Goal: Task Accomplishment & Management: Use online tool/utility

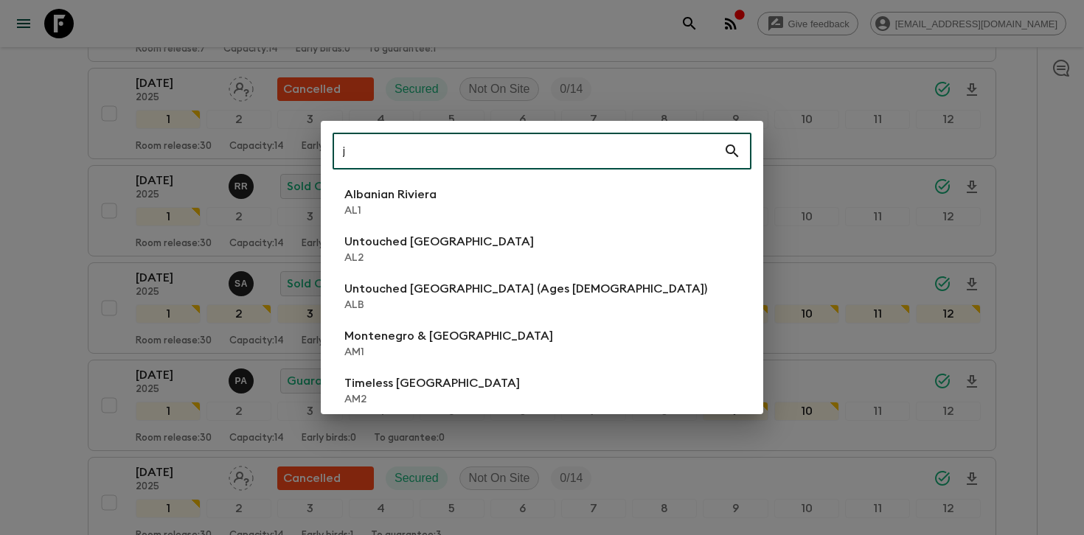
scroll to position [1653, 0]
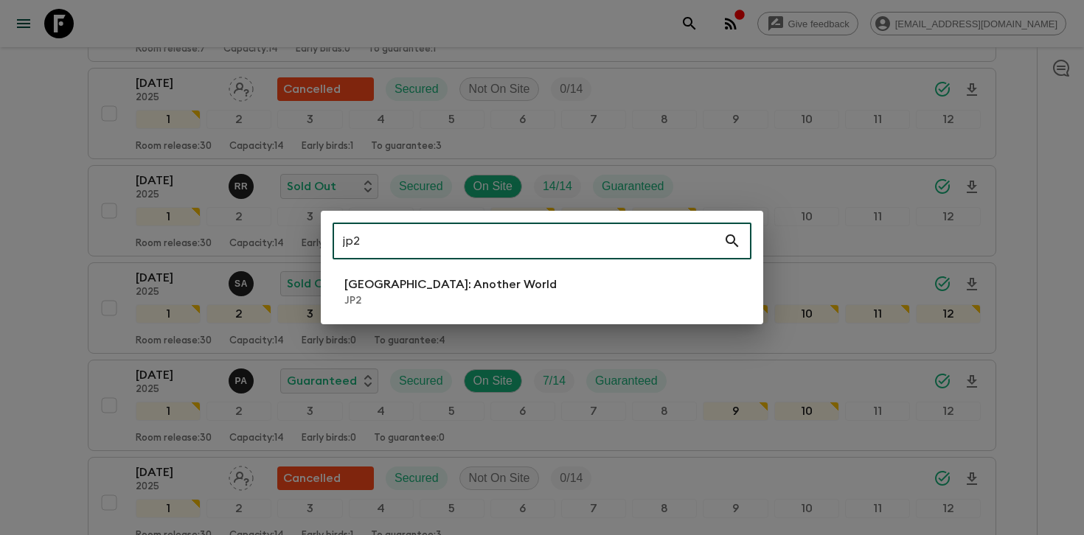
type input "jp2"
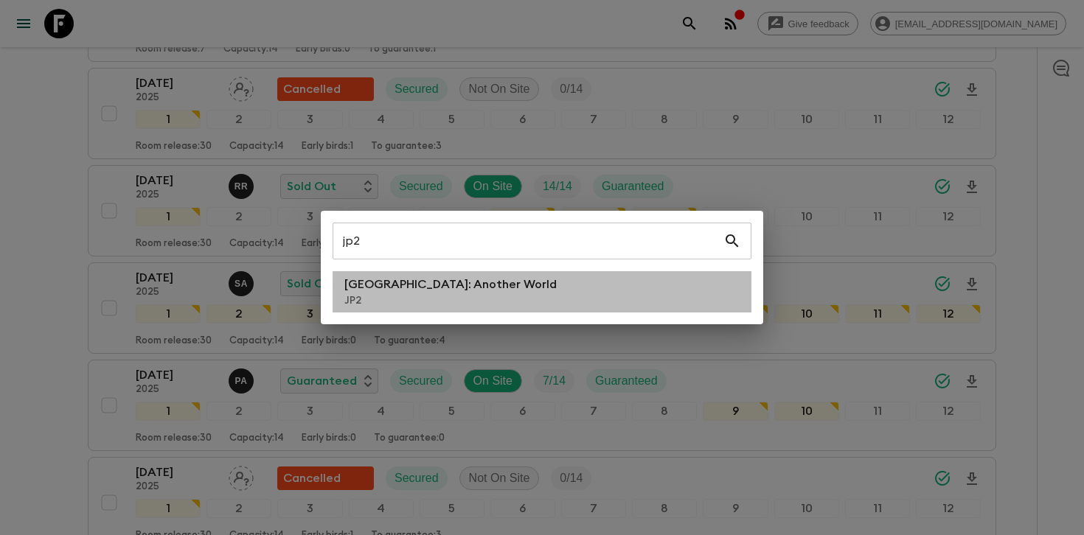
click at [439, 279] on p "[GEOGRAPHIC_DATA]: Another World" at bounding box center [450, 285] width 212 height 18
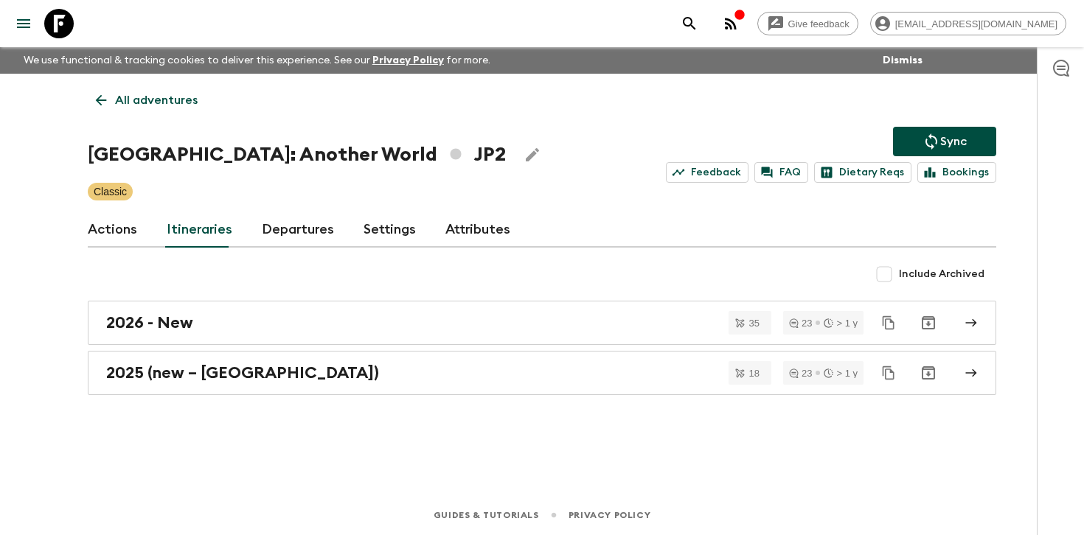
click at [289, 219] on link "Departures" at bounding box center [298, 229] width 72 height 35
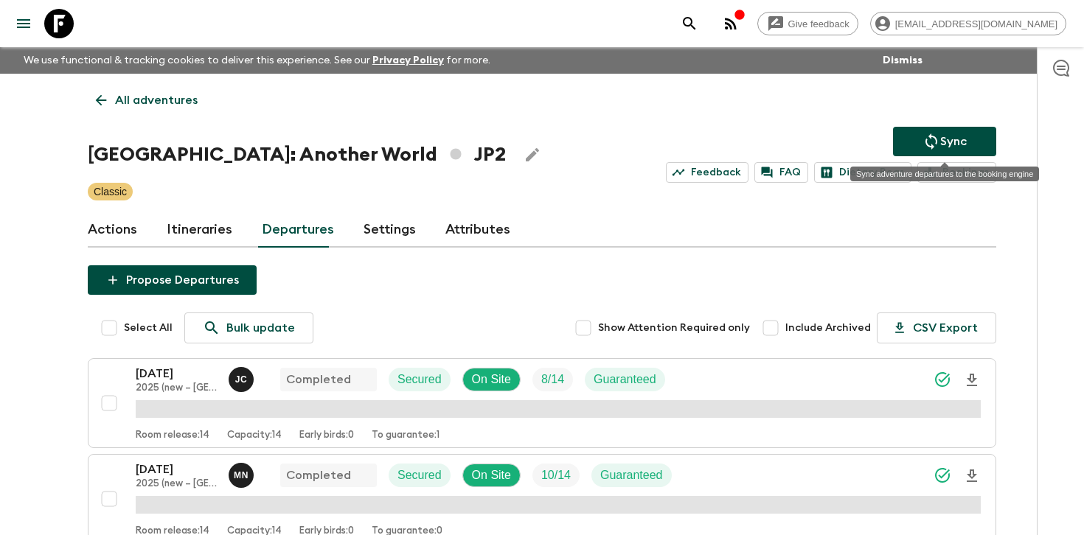
click at [944, 141] on p "Sync" at bounding box center [953, 142] width 27 height 18
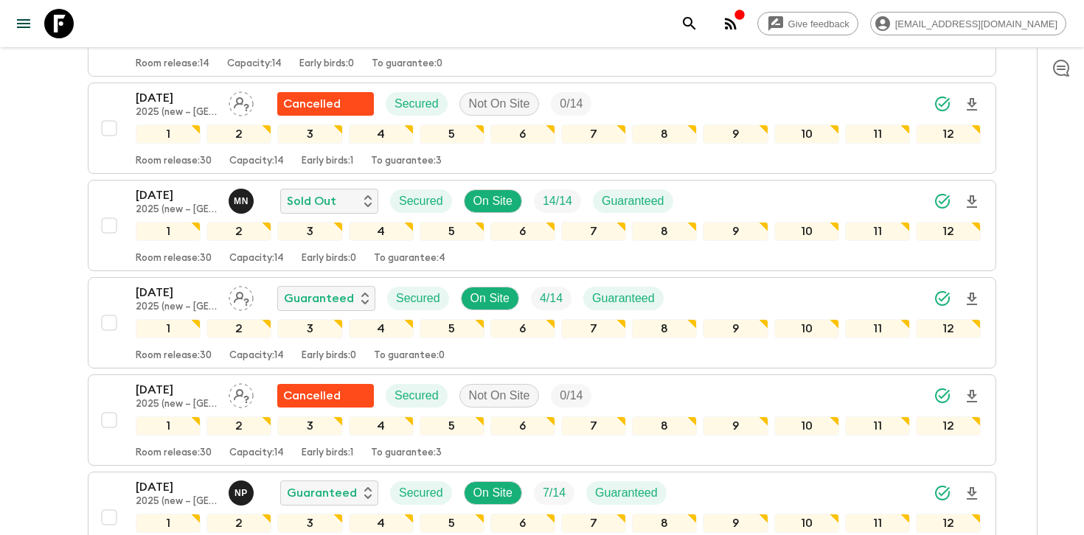
scroll to position [1208, 0]
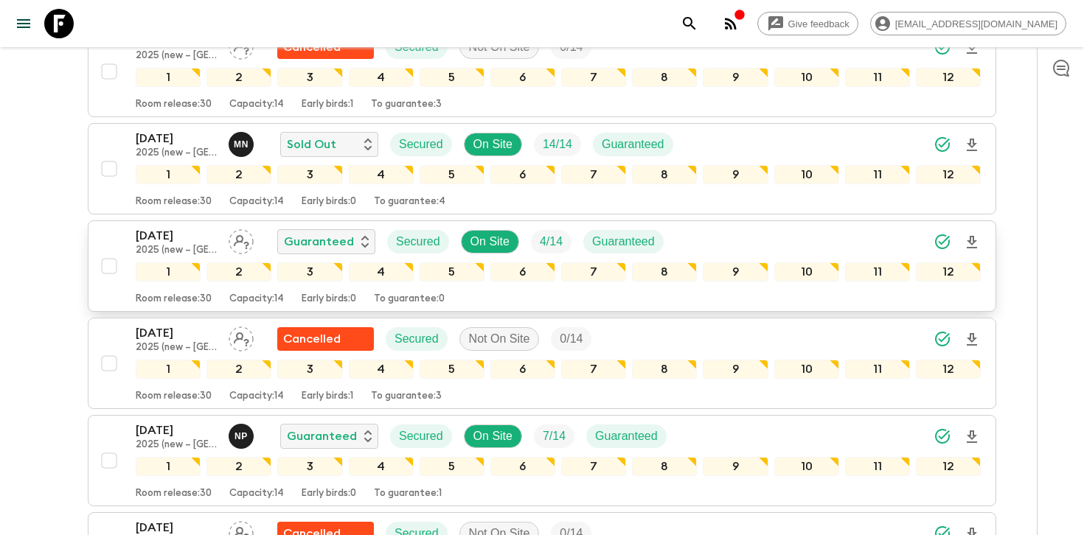
click at [972, 243] on icon "Download Onboarding" at bounding box center [971, 242] width 10 height 13
